Goal: Information Seeking & Learning: Learn about a topic

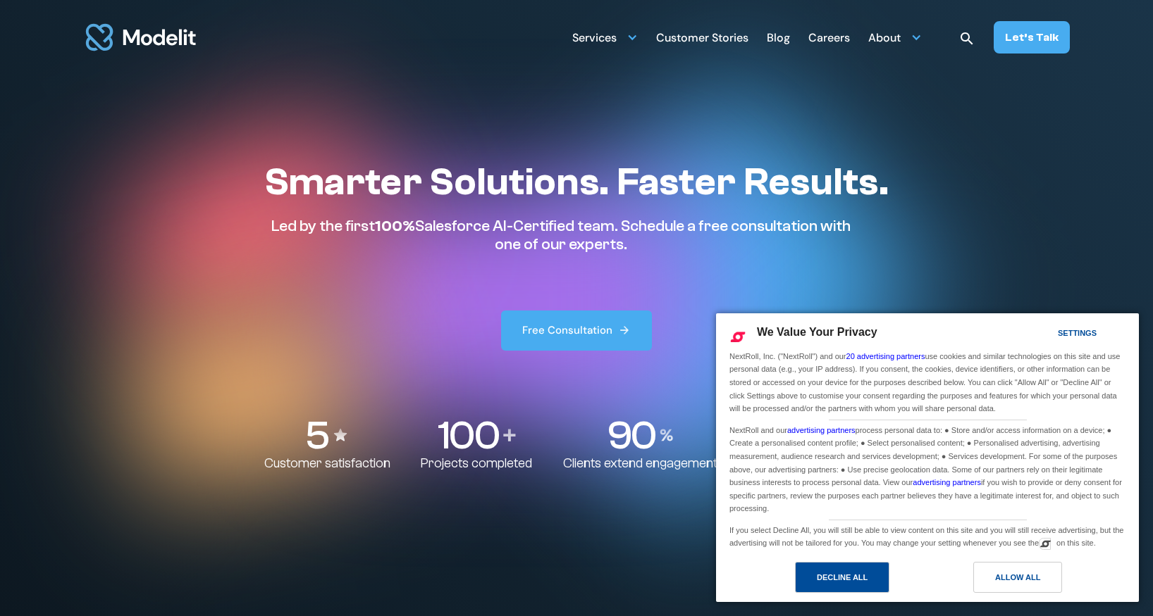
click at [860, 589] on div "Decline All" at bounding box center [842, 577] width 94 height 31
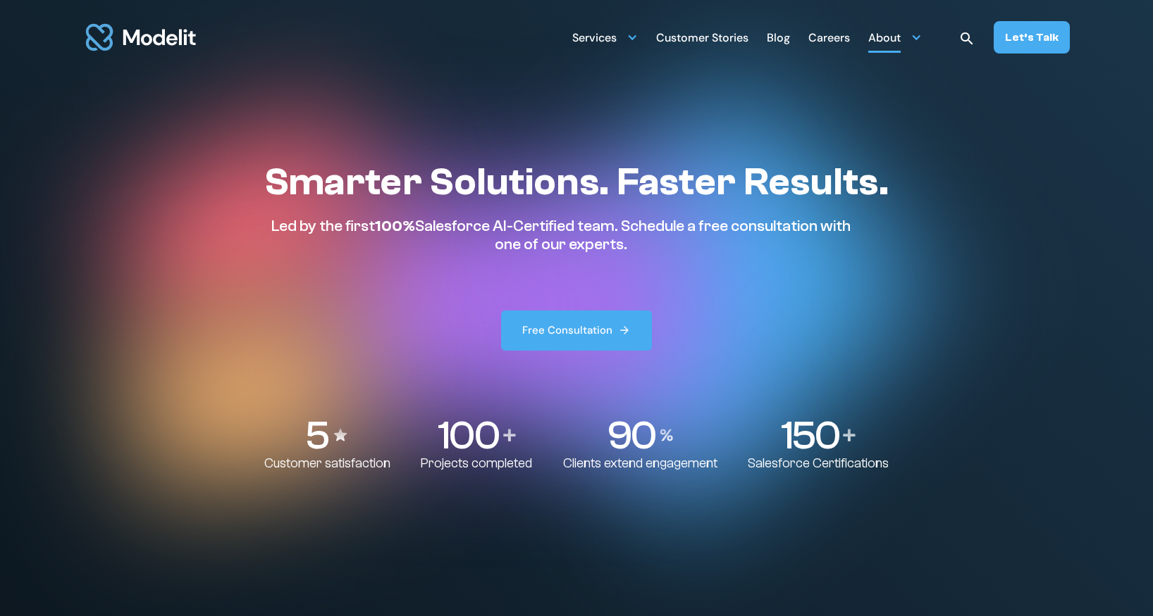
click at [896, 50] on div "About" at bounding box center [884, 38] width 32 height 27
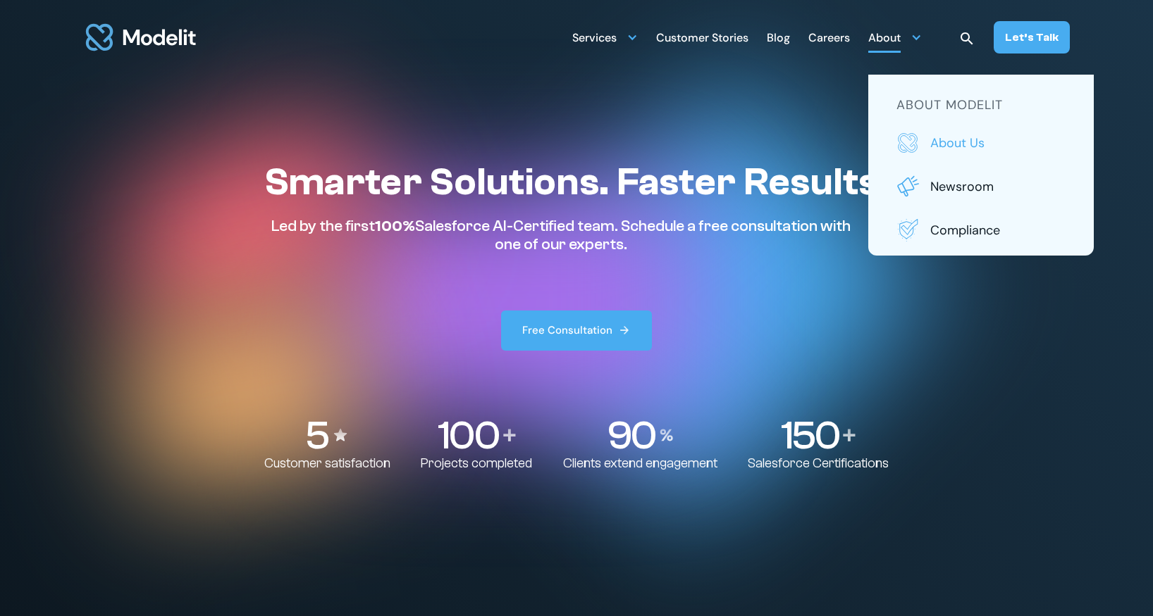
click at [948, 140] on p "About us" at bounding box center [997, 143] width 135 height 18
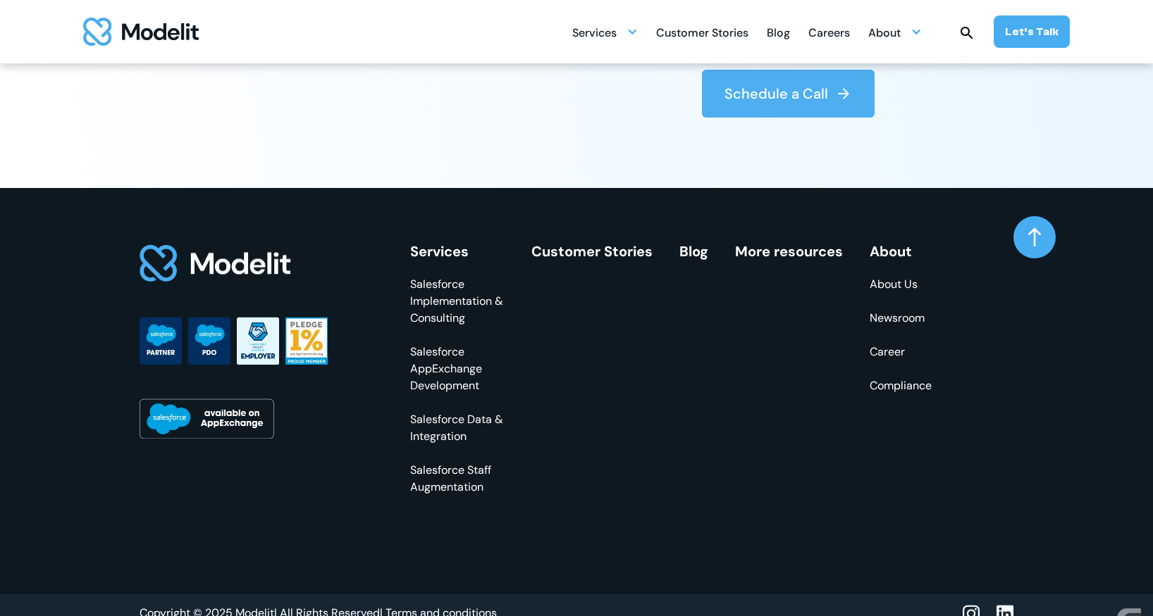
scroll to position [4050, 0]
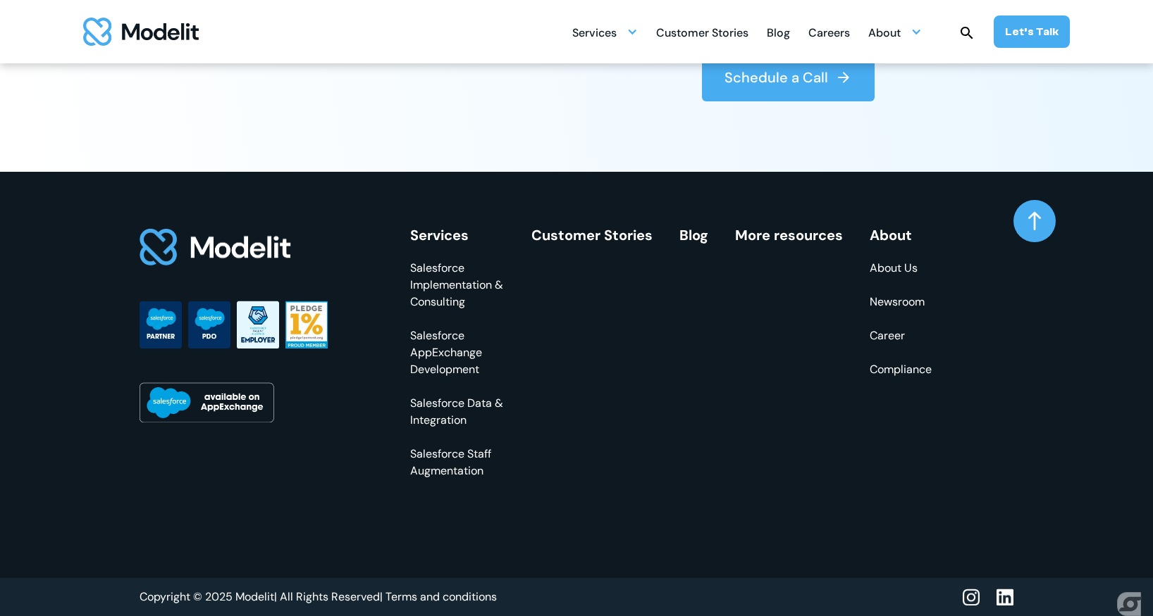
click at [884, 339] on link "Career" at bounding box center [900, 336] width 62 height 17
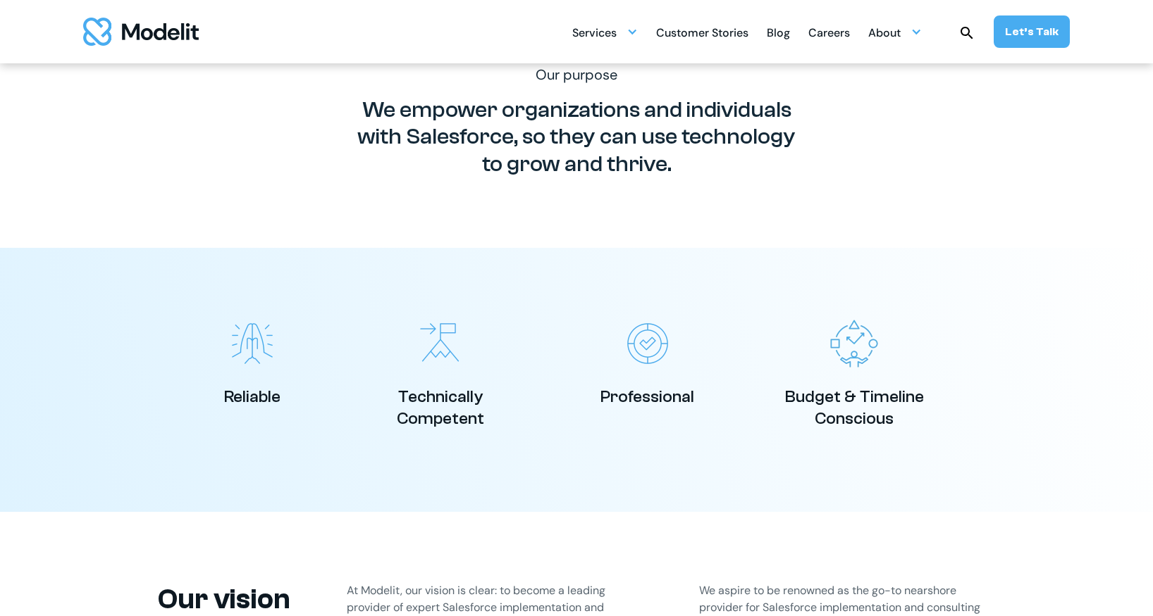
scroll to position [0, 0]
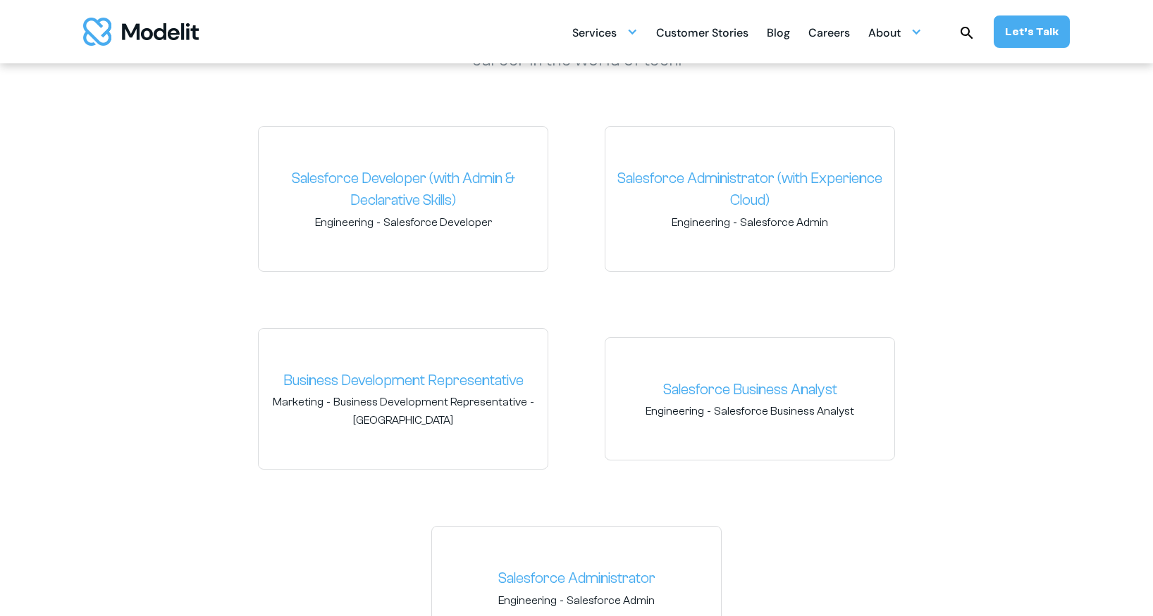
scroll to position [2157, 0]
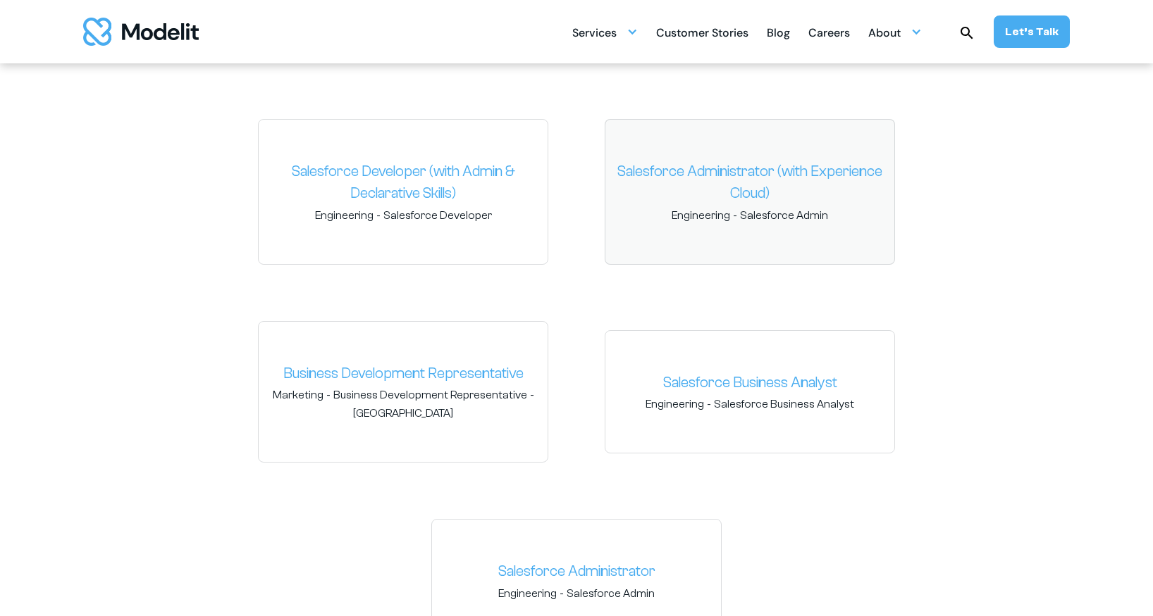
click at [738, 170] on link "Salesforce Administrator (with Experience Cloud)" at bounding box center [749, 183] width 266 height 44
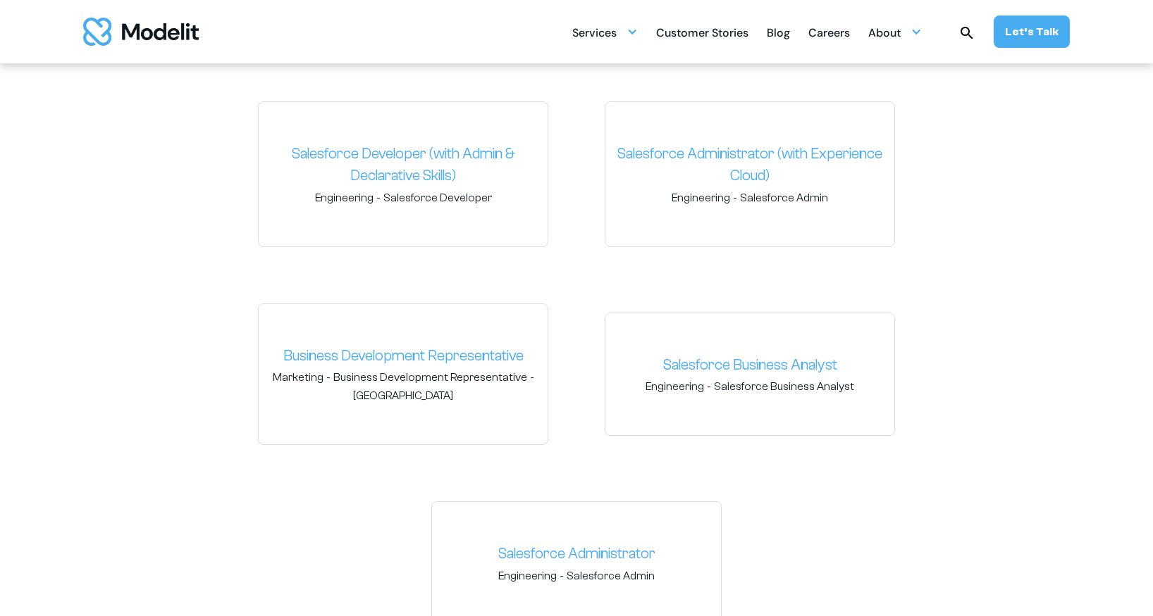
scroll to position [2174, 0]
click at [373, 149] on link "Salesforce Developer (with Admin & Declarative Skills)" at bounding box center [403, 166] width 266 height 44
